Goal: Check status

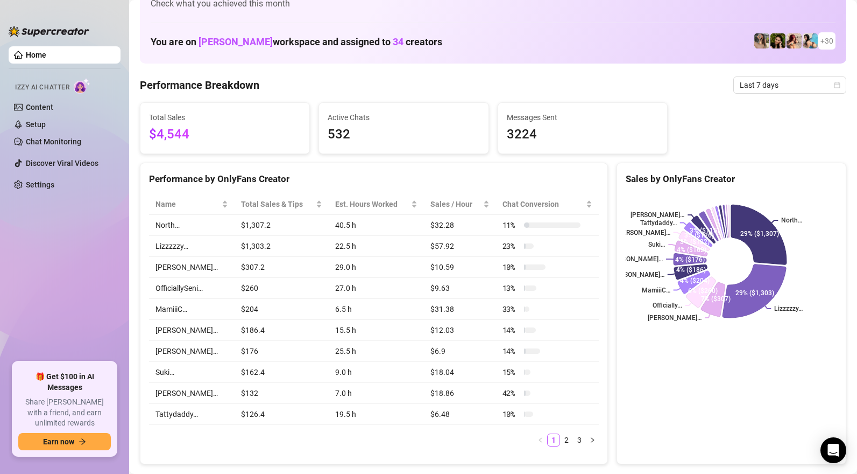
scroll to position [30, 0]
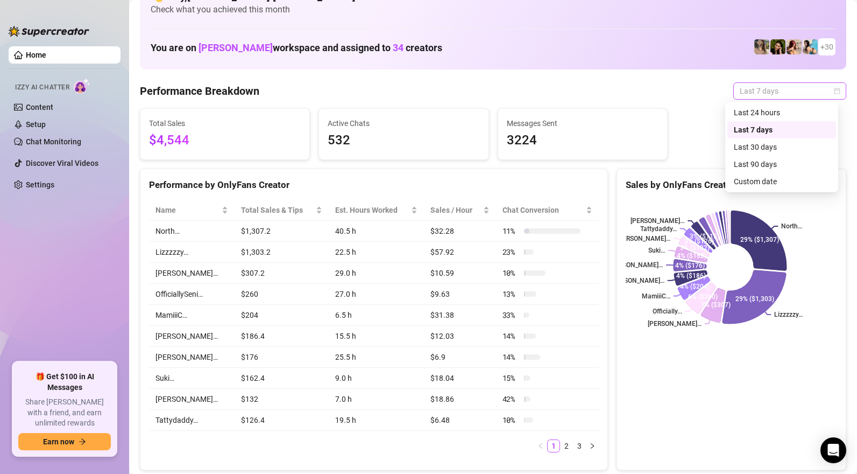
click at [780, 96] on span "Last 7 days" at bounding box center [790, 91] width 100 height 16
click at [760, 146] on div "Last 30 days" at bounding box center [782, 147] width 96 height 12
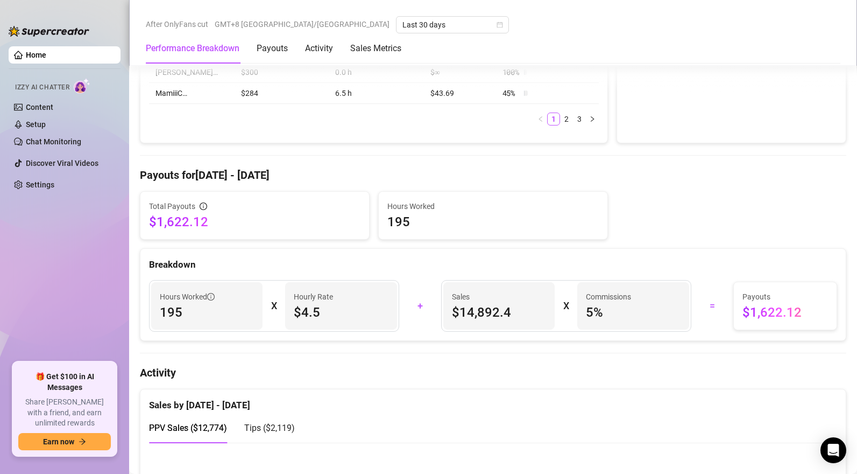
scroll to position [706, 0]
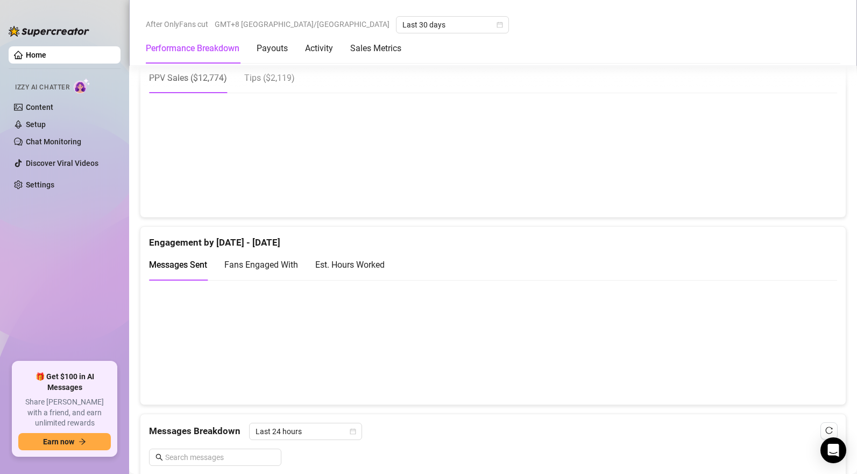
click at [268, 73] on div "Tips ( $2,119 )" at bounding box center [269, 77] width 51 height 13
click at [210, 88] on div "PPV Sales ( $12,774 )" at bounding box center [188, 77] width 78 height 31
click at [285, 81] on span "Tips ( $2,119 )" at bounding box center [269, 78] width 51 height 10
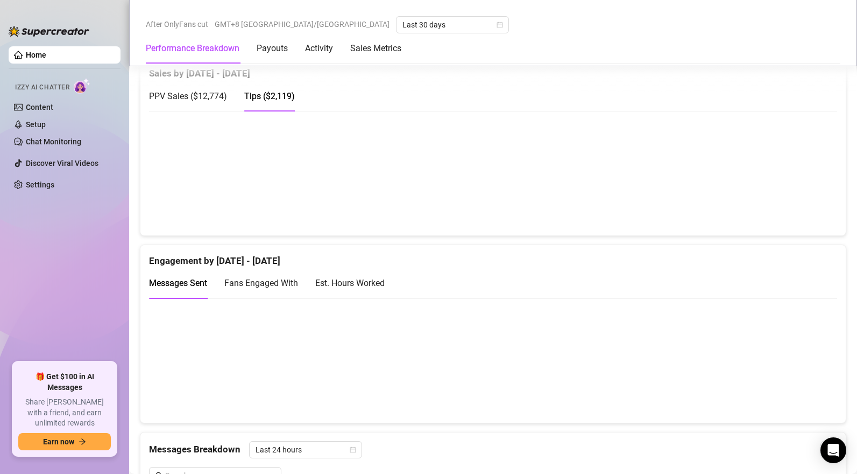
scroll to position [687, 0]
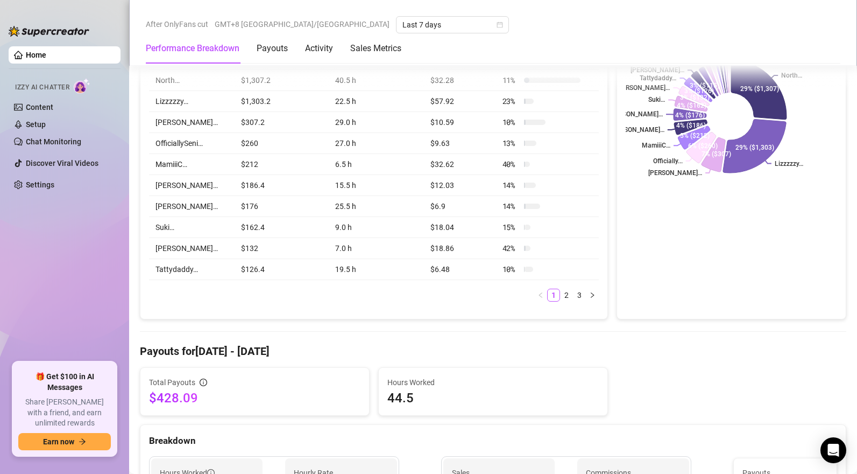
scroll to position [622, 0]
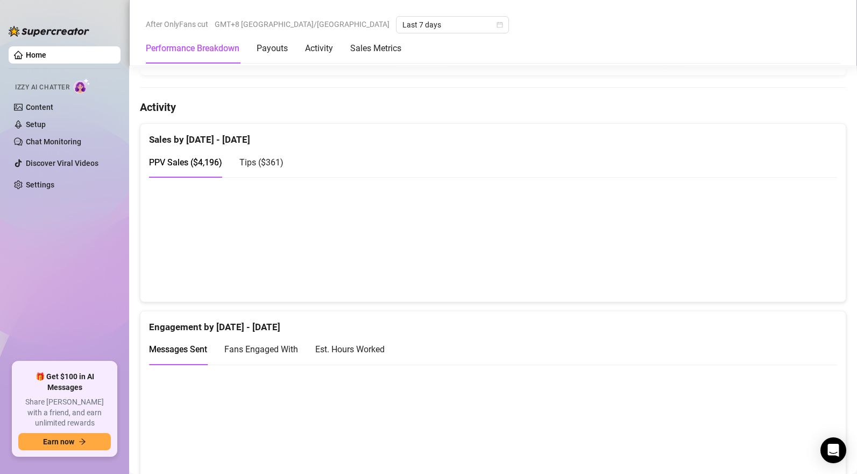
click at [269, 160] on span "Tips ( $361 )" at bounding box center [261, 162] width 44 height 10
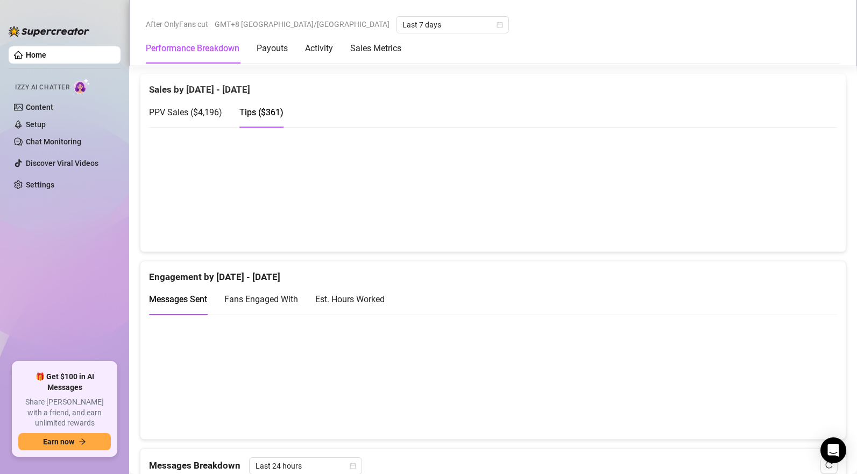
scroll to position [619, 0]
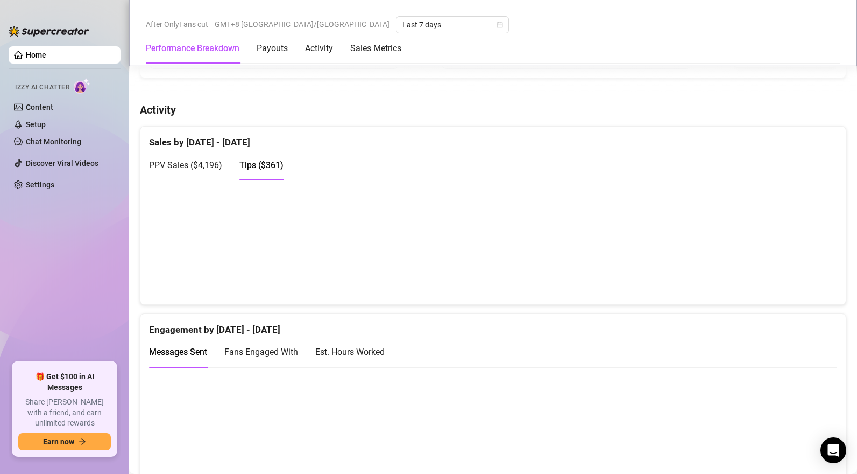
click at [199, 169] on span "PPV Sales ( $4,196 )" at bounding box center [185, 165] width 73 height 10
click at [273, 170] on span "Tips ( $361 )" at bounding box center [261, 165] width 44 height 10
click at [195, 166] on span "PPV Sales ( $4,196 )" at bounding box center [185, 165] width 73 height 10
click at [271, 167] on span "Tips ( $361 )" at bounding box center [261, 165] width 44 height 10
drag, startPoint x: 213, startPoint y: 167, endPoint x: 446, endPoint y: 213, distance: 236.8
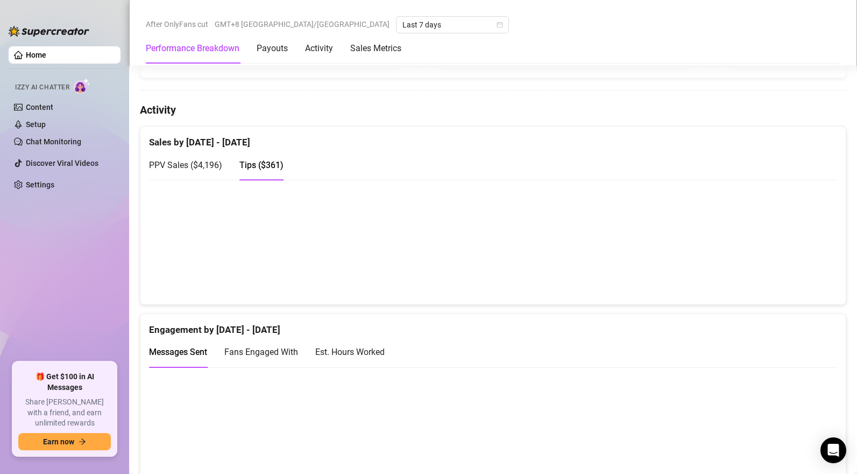
click at [213, 167] on span "PPV Sales ( $4,196 )" at bounding box center [185, 165] width 73 height 10
click at [249, 167] on span "Tips ( $361 )" at bounding box center [261, 165] width 44 height 10
drag, startPoint x: 205, startPoint y: 159, endPoint x: 222, endPoint y: 163, distance: 17.6
click at [205, 160] on div "PPV Sales ( $4,196 )" at bounding box center [185, 165] width 73 height 31
